Goal: Task Accomplishment & Management: Manage account settings

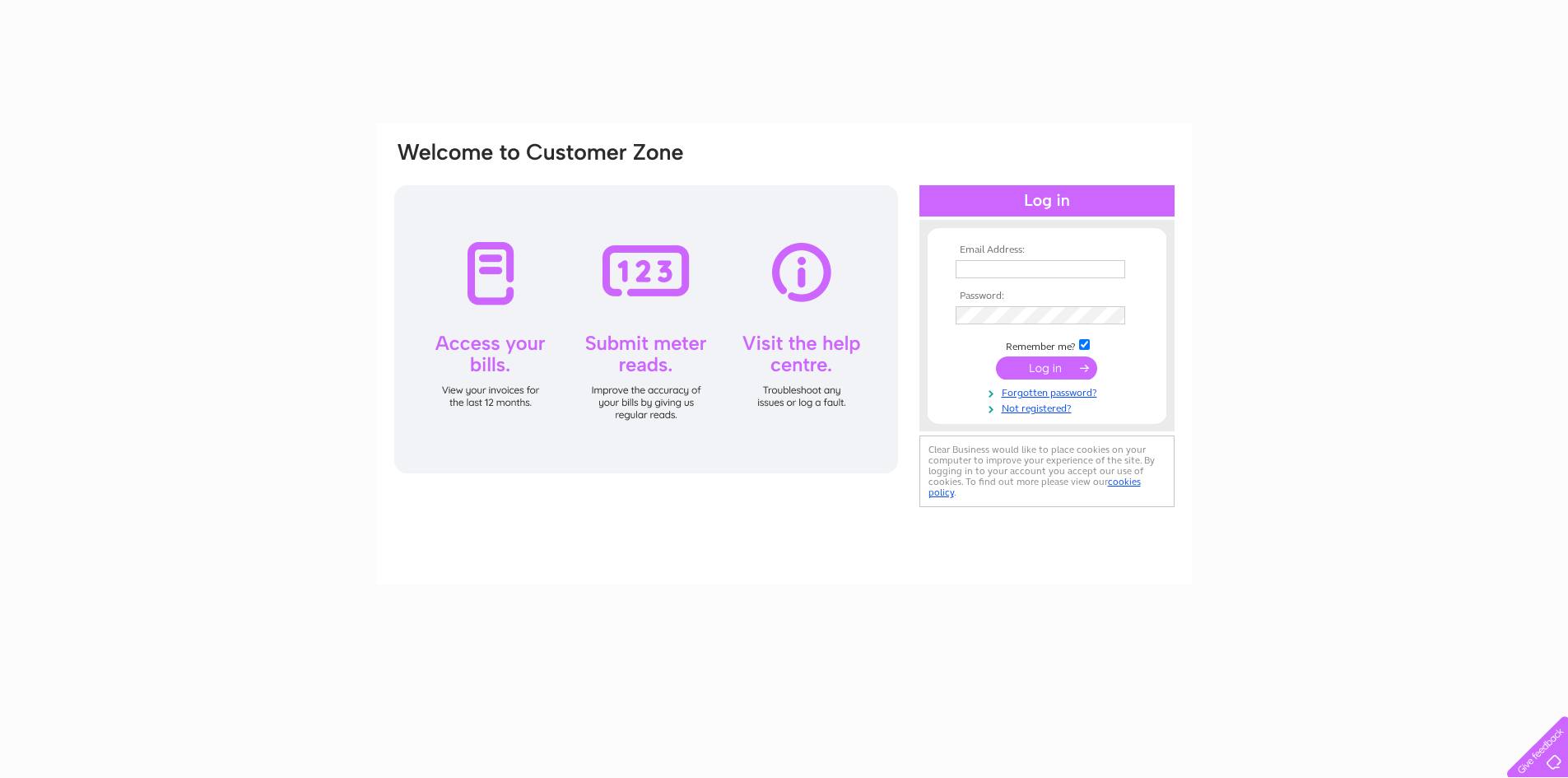
click at [1028, 274] on input "text" at bounding box center [1040, 269] width 170 height 18
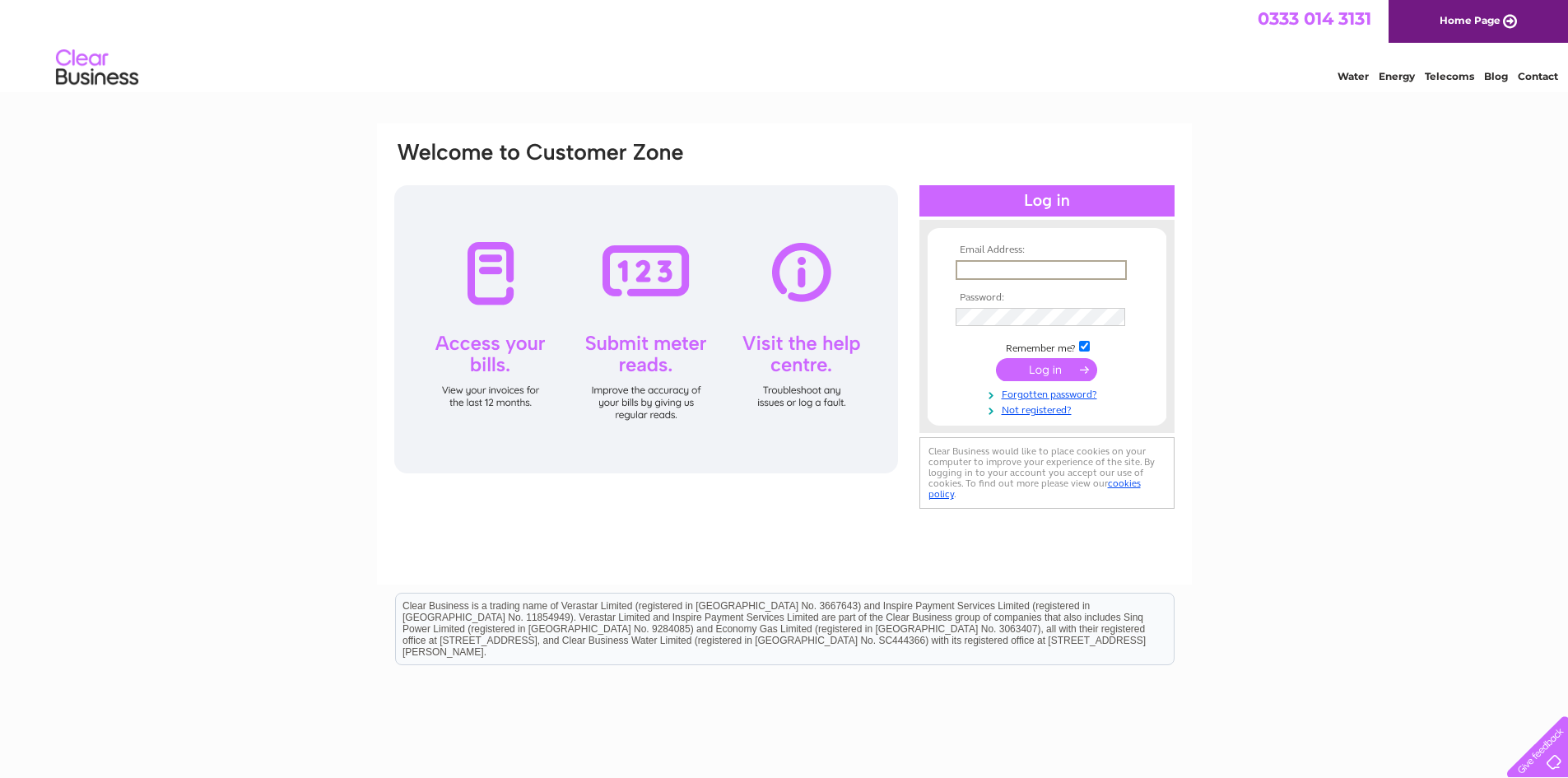
type input "[EMAIL_ADDRESS][DOMAIN_NAME]"
click at [1048, 373] on input "submit" at bounding box center [1047, 369] width 101 height 23
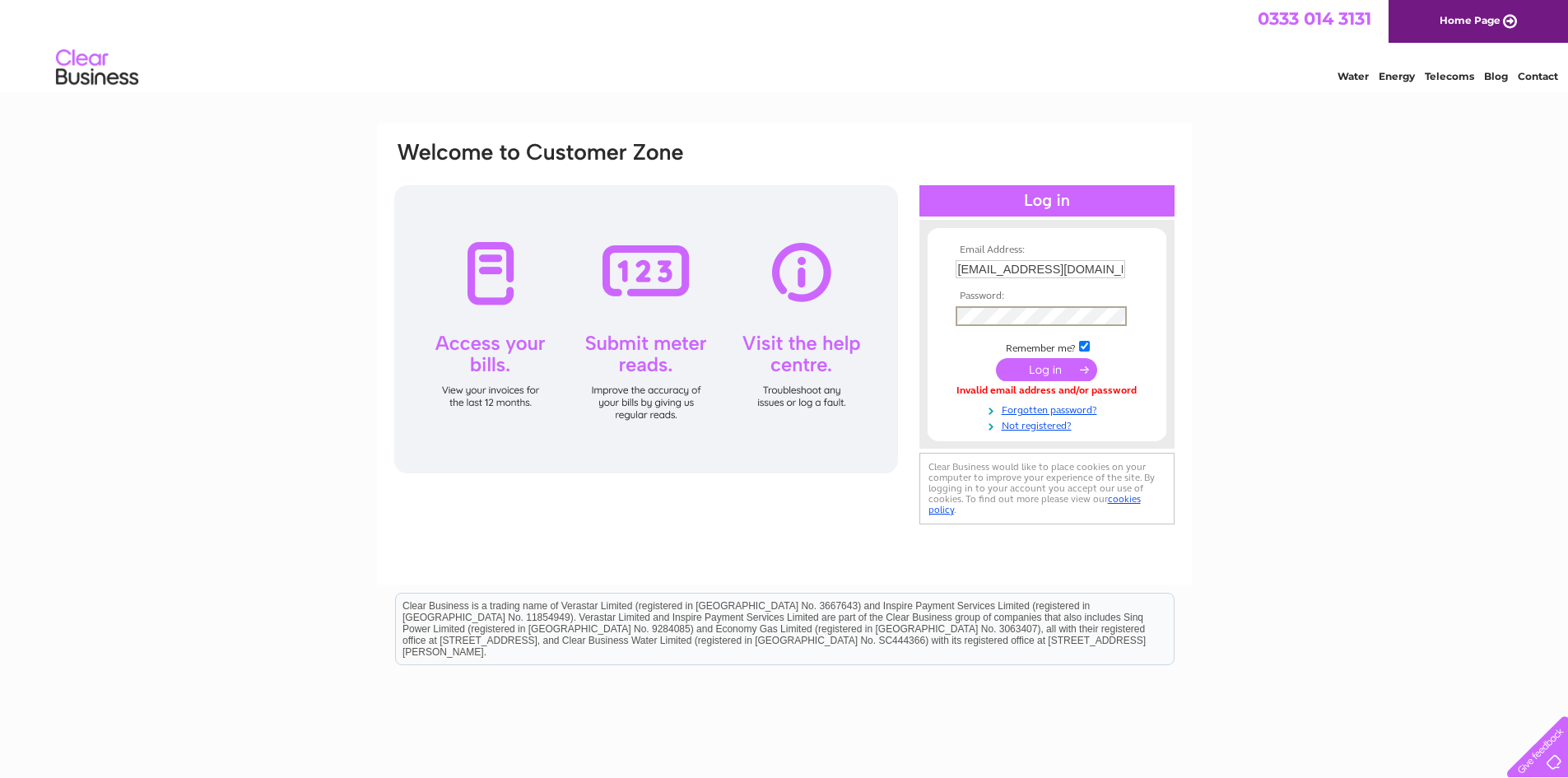
click at [1054, 369] on input "submit" at bounding box center [1047, 369] width 101 height 23
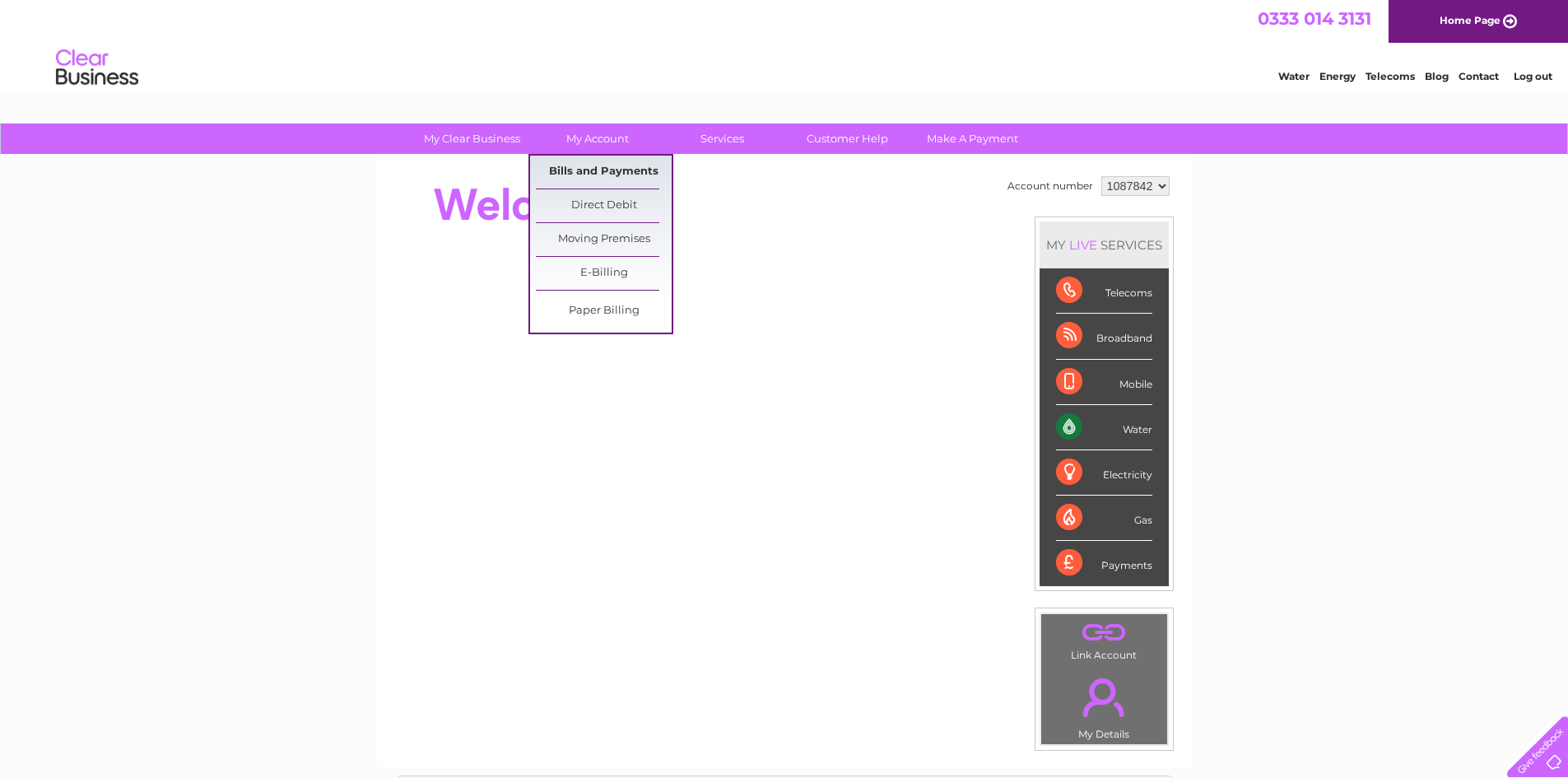
click at [599, 171] on link "Bills and Payments" at bounding box center [604, 172] width 136 height 33
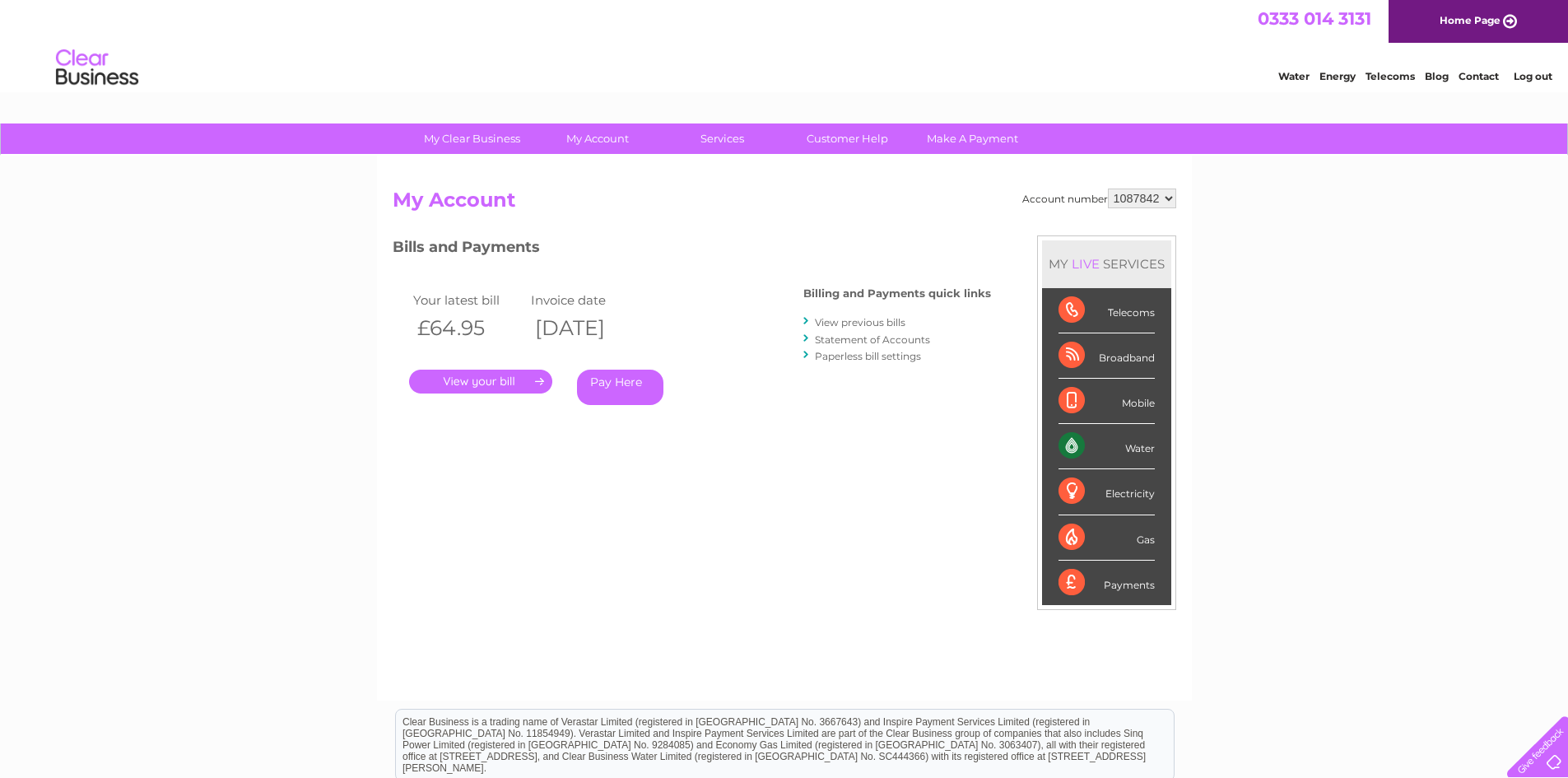
click at [483, 377] on link "." at bounding box center [480, 381] width 143 height 24
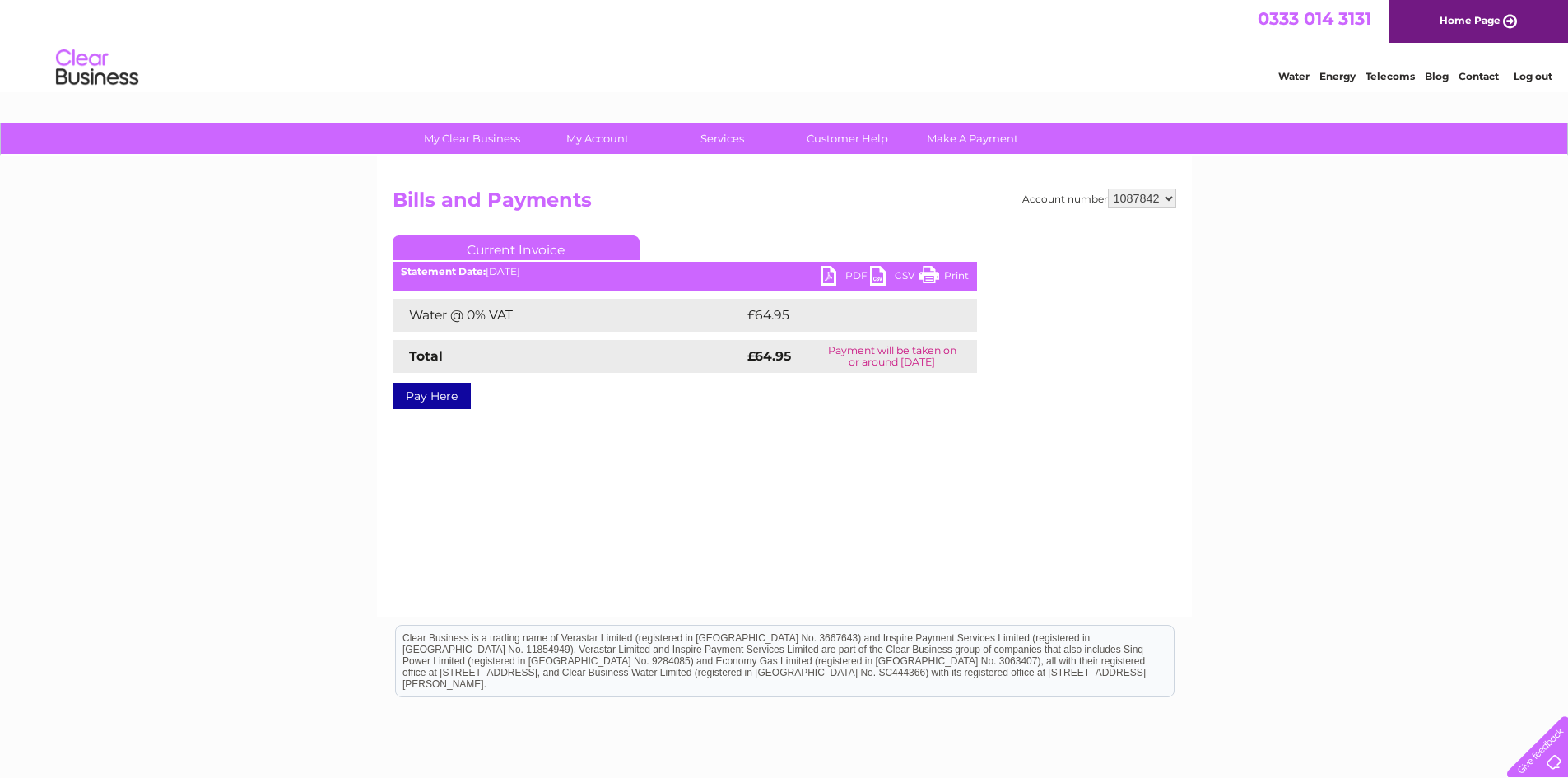
click at [852, 279] on link "PDF" at bounding box center [845, 277] width 49 height 24
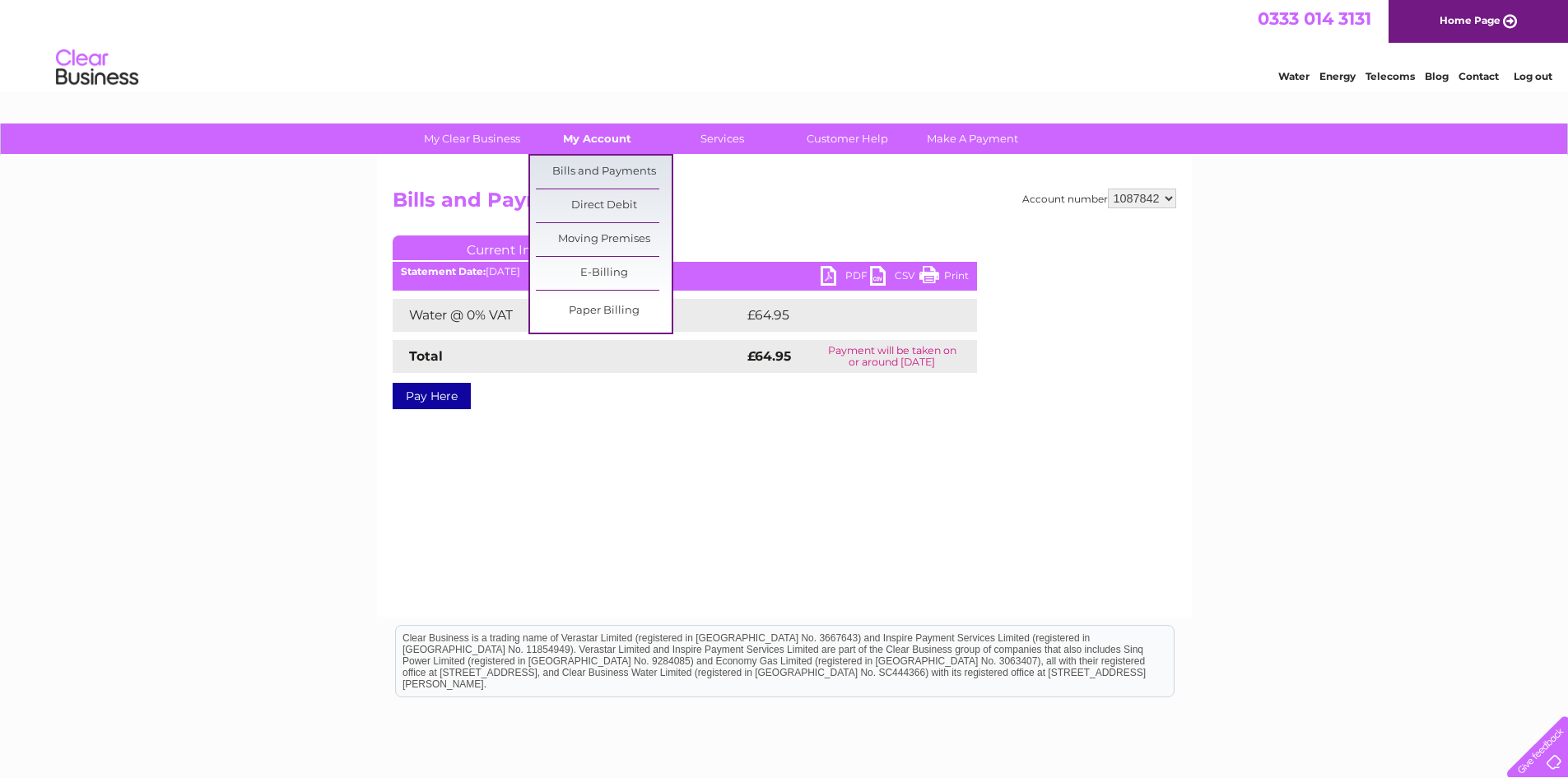
click at [586, 139] on link "My Account" at bounding box center [598, 139] width 136 height 30
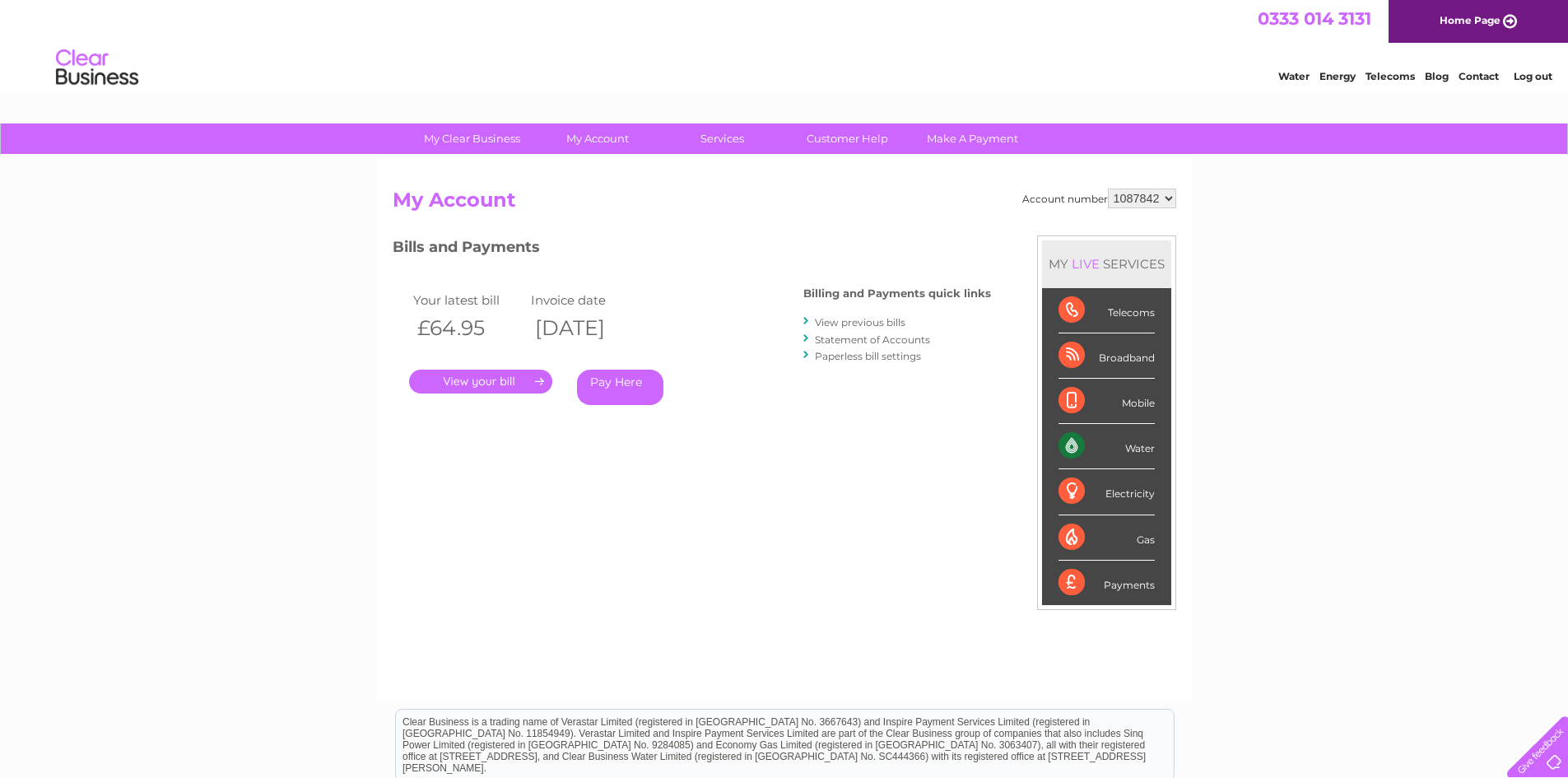
click at [1528, 80] on link "Log out" at bounding box center [1532, 76] width 38 height 13
